Goal: Information Seeking & Learning: Answer question/provide support

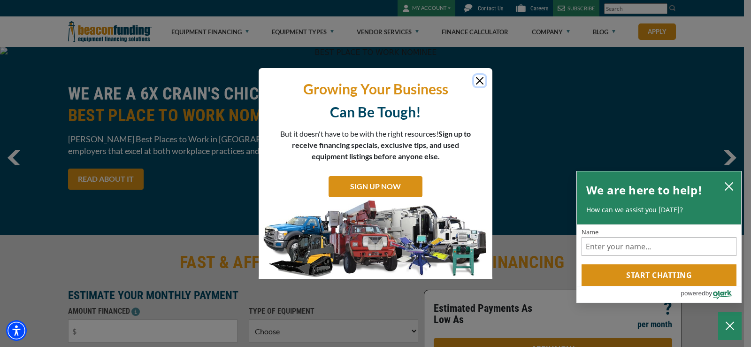
click at [474, 79] on button "Close" at bounding box center [479, 80] width 11 height 11
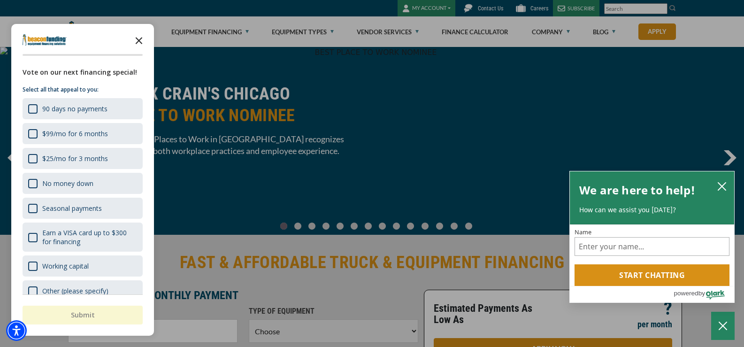
click at [139, 36] on icon "Close the survey" at bounding box center [139, 40] width 19 height 19
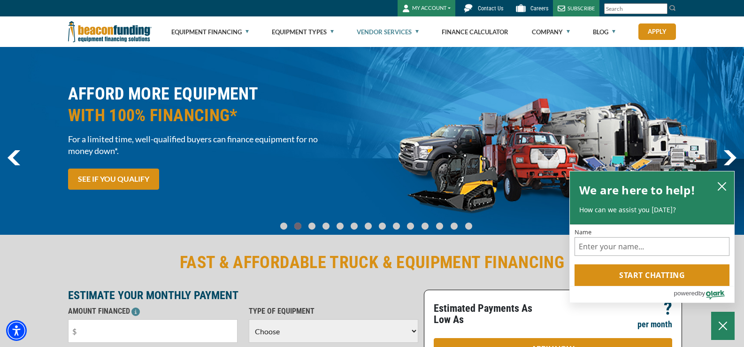
click at [383, 28] on link "Vendor Services" at bounding box center [388, 32] width 62 height 30
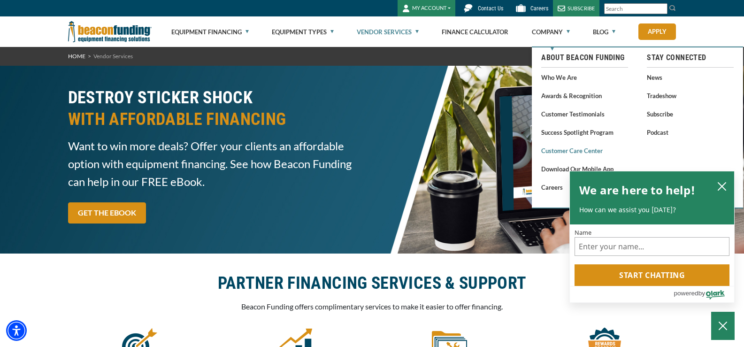
click at [547, 153] on link "Customer Care Center" at bounding box center [584, 151] width 87 height 12
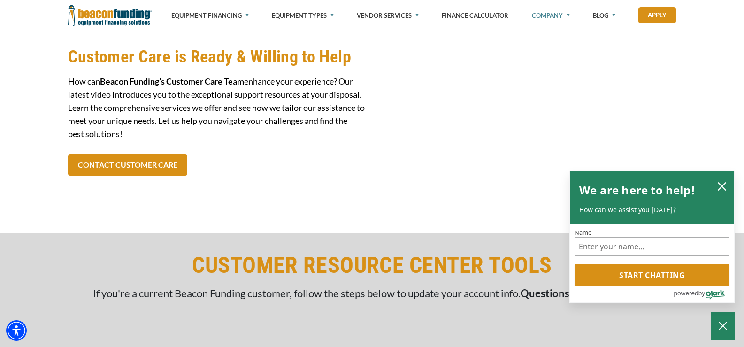
scroll to position [235, 0]
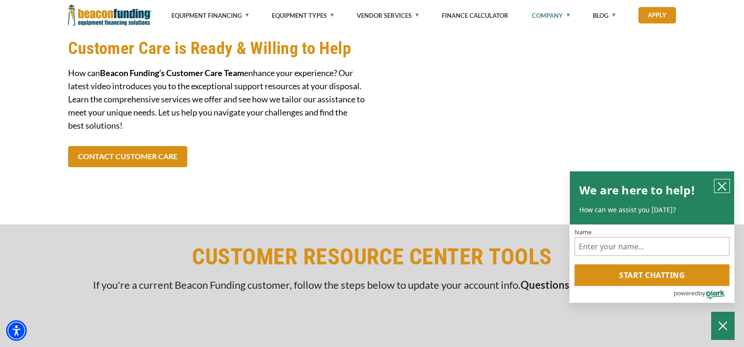
click at [717, 189] on button "close chatbox" at bounding box center [721, 185] width 15 height 13
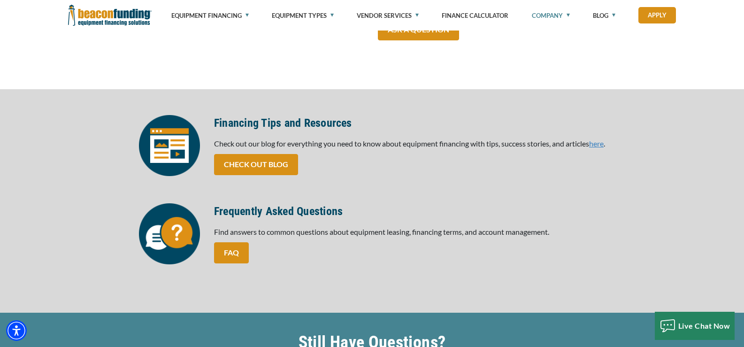
scroll to position [1925, 0]
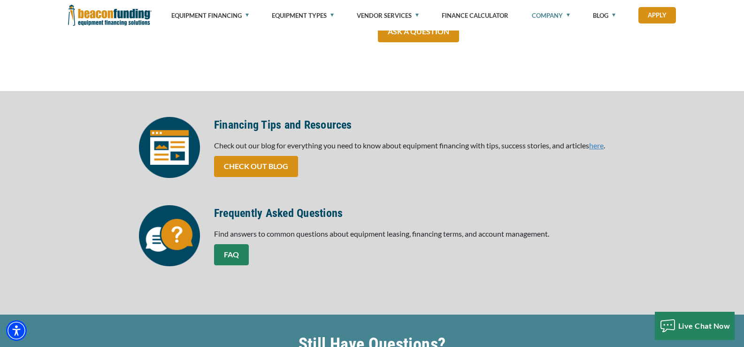
click at [232, 253] on link "FAQ" at bounding box center [231, 254] width 35 height 21
click at [220, 260] on link "FAQ" at bounding box center [231, 254] width 35 height 21
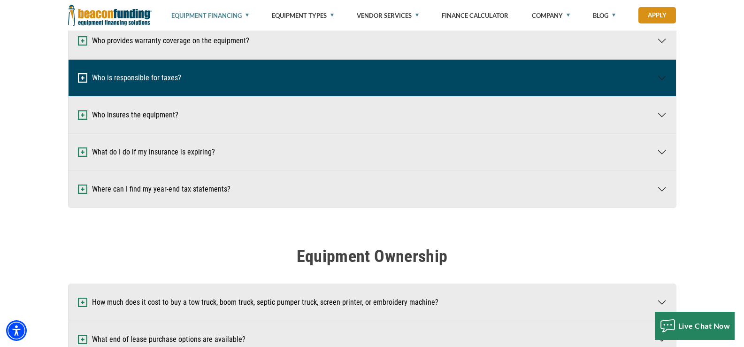
scroll to position [1361, 0]
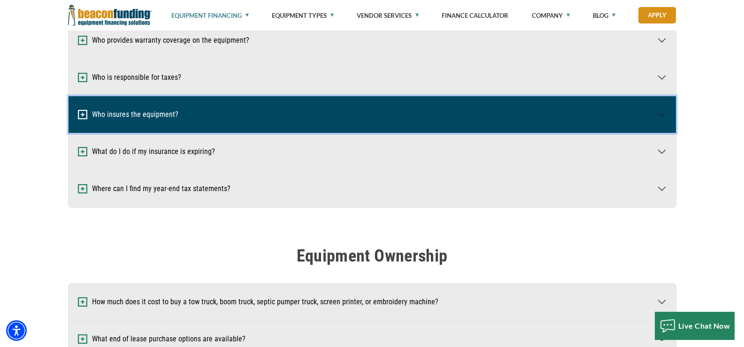
click at [117, 122] on button "Who insures the equipment?" at bounding box center [372, 114] width 607 height 37
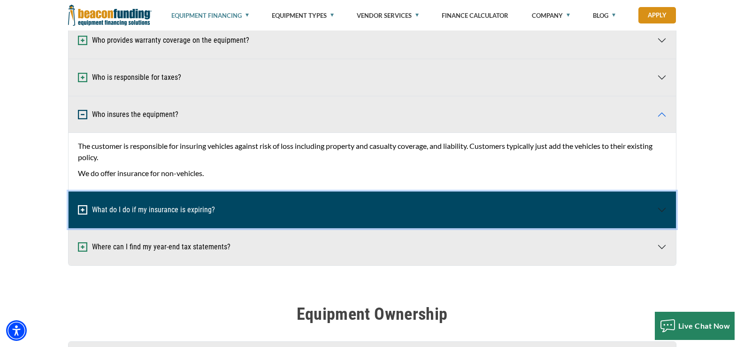
click at [128, 211] on button "What do I do if my insurance is expiring?" at bounding box center [372, 210] width 607 height 37
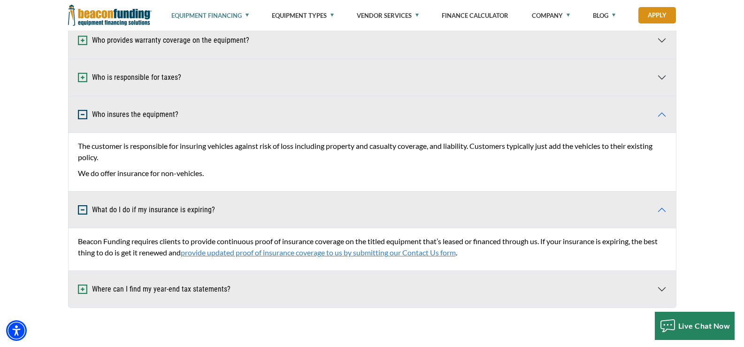
click at [211, 253] on link "provide updated proof of insurance coverage to us by submitting our Contact Us …" at bounding box center [318, 252] width 275 height 9
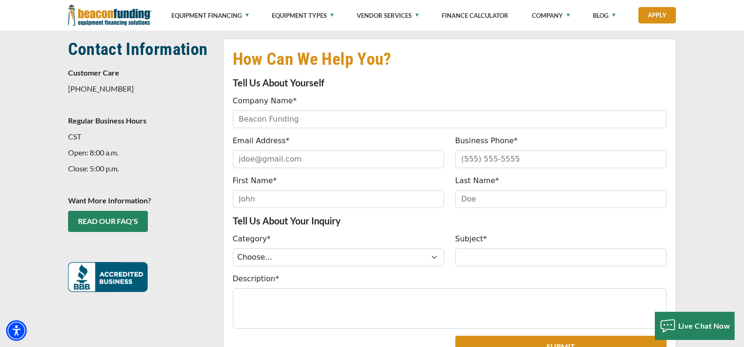
scroll to position [147, 0]
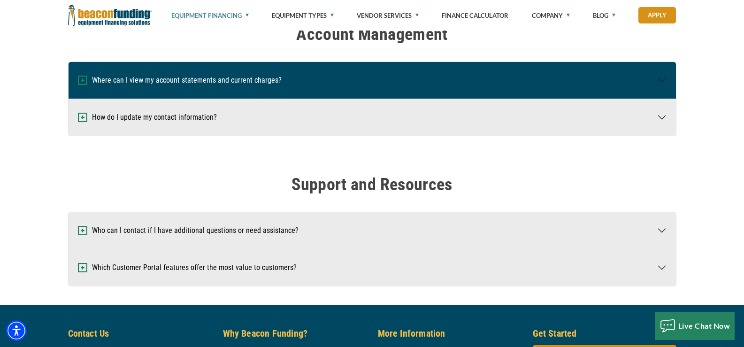
scroll to position [1737, 0]
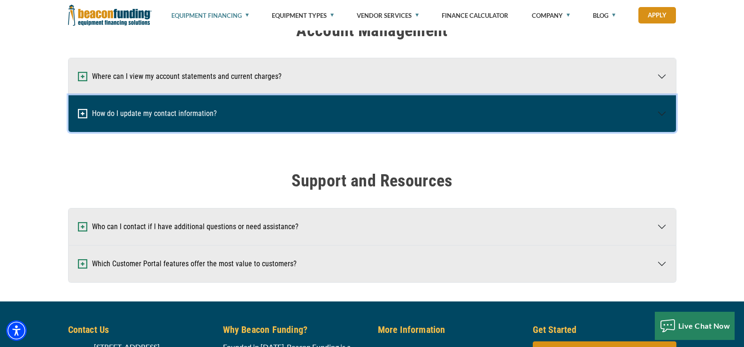
click at [125, 116] on button "How do I update my contact information?" at bounding box center [372, 113] width 607 height 37
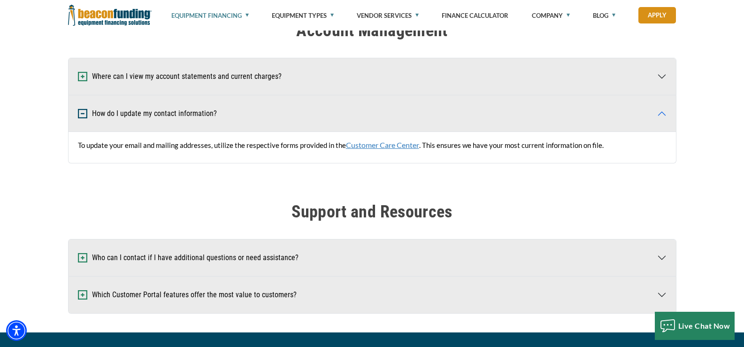
click at [358, 146] on link "Customer Care Center" at bounding box center [382, 144] width 73 height 9
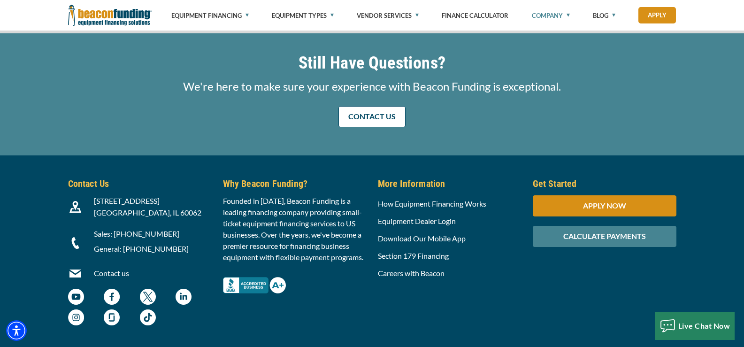
scroll to position [2206, 0]
click at [114, 297] on img "Beacon Funding Facebook - open in a new tab" at bounding box center [112, 296] width 16 height 16
